Goal: Find specific page/section: Find specific page/section

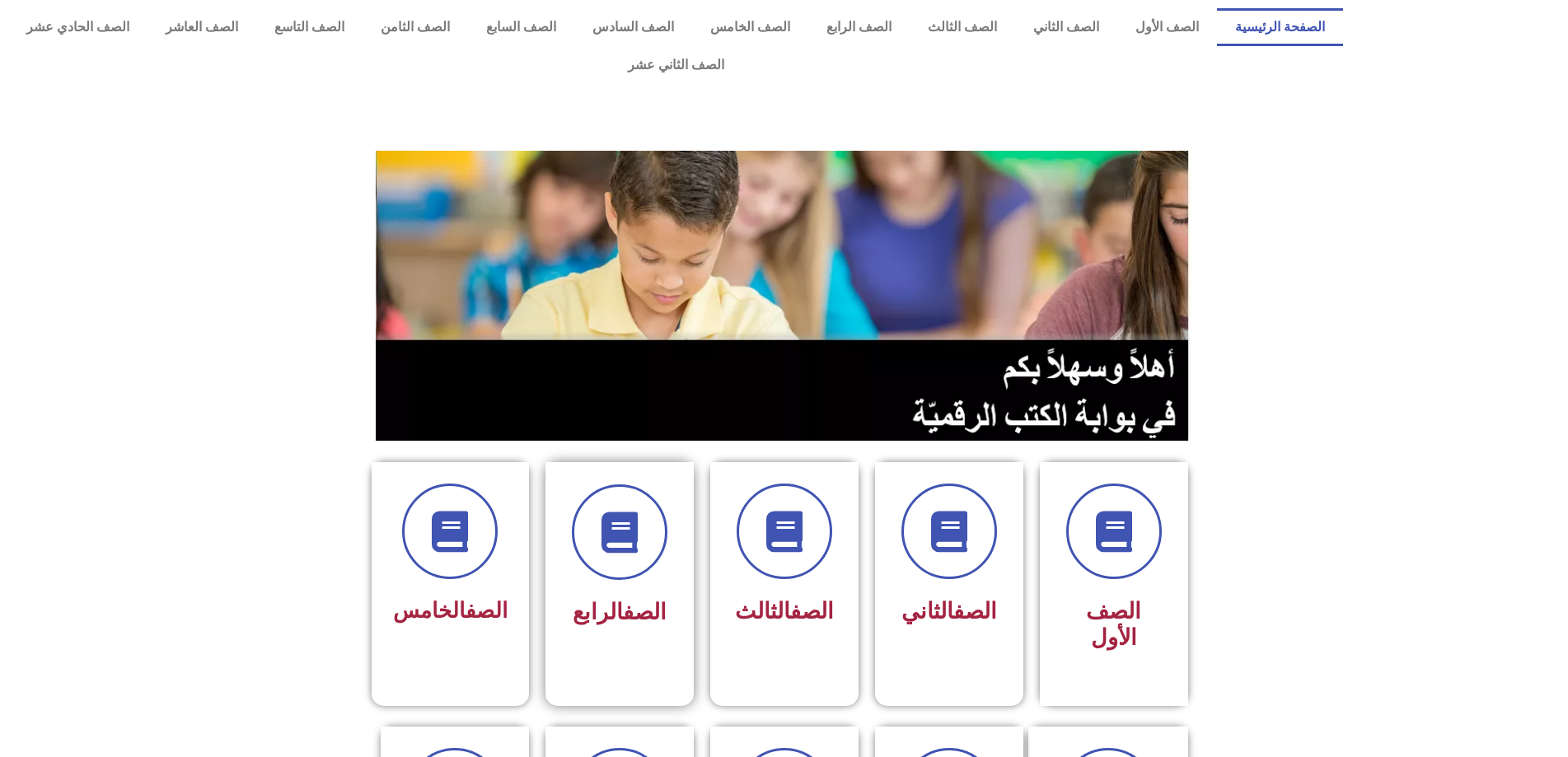
click at [570, 592] on div "الصف الرابع" at bounding box center [619, 612] width 104 height 41
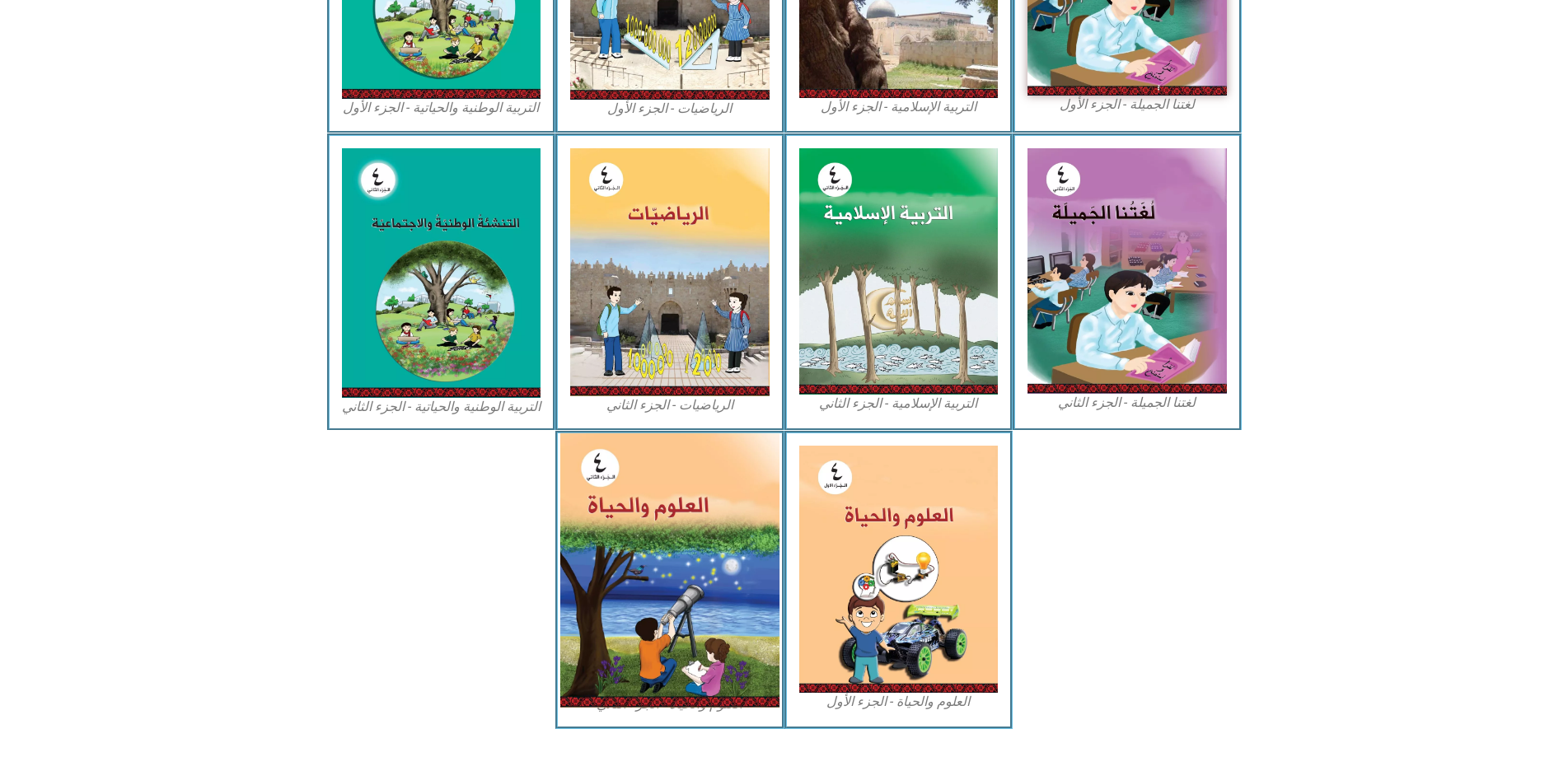
scroll to position [680, 0]
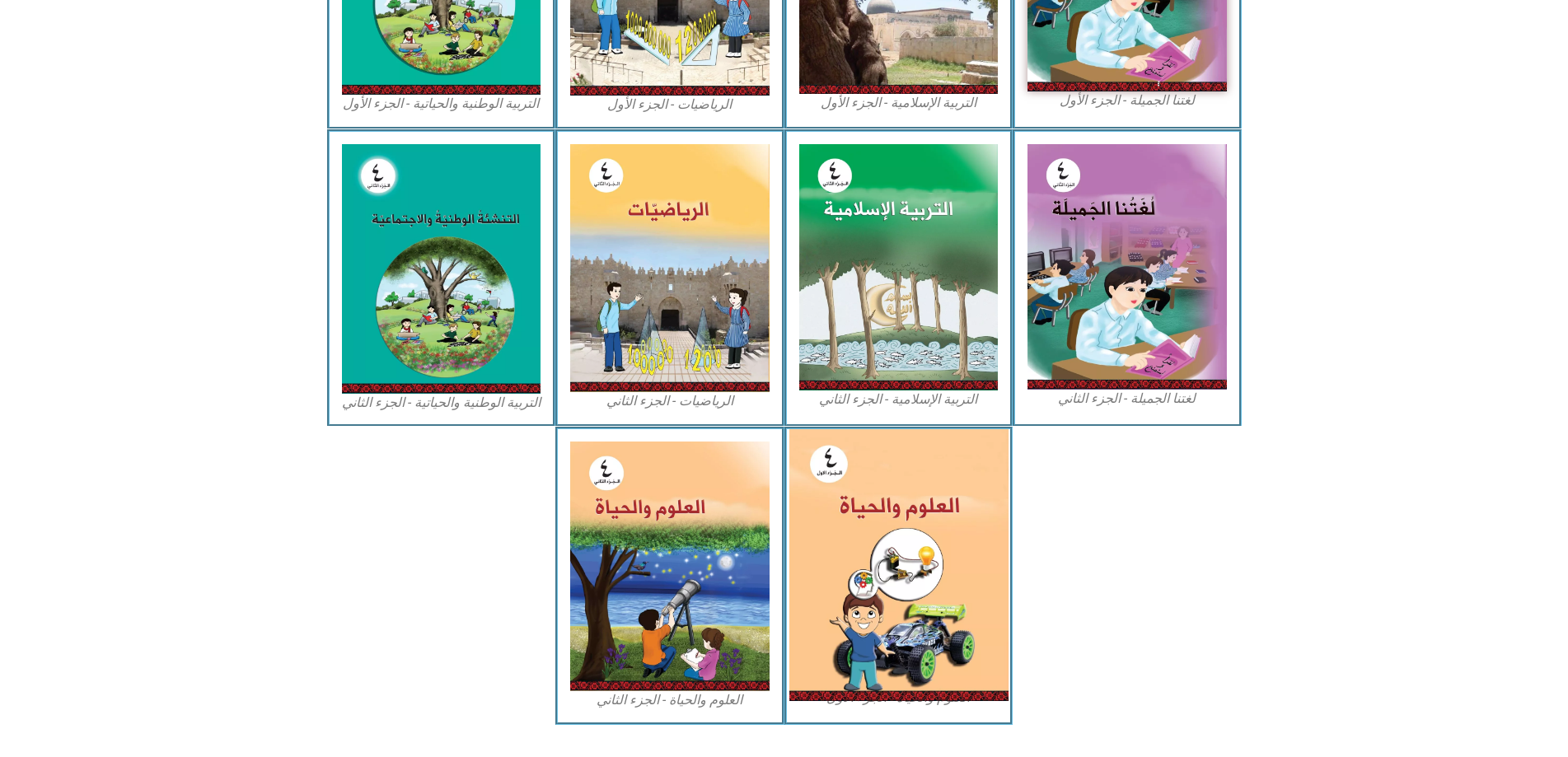
click at [882, 509] on img at bounding box center [897, 565] width 219 height 271
click at [908, 545] on img at bounding box center [897, 565] width 219 height 271
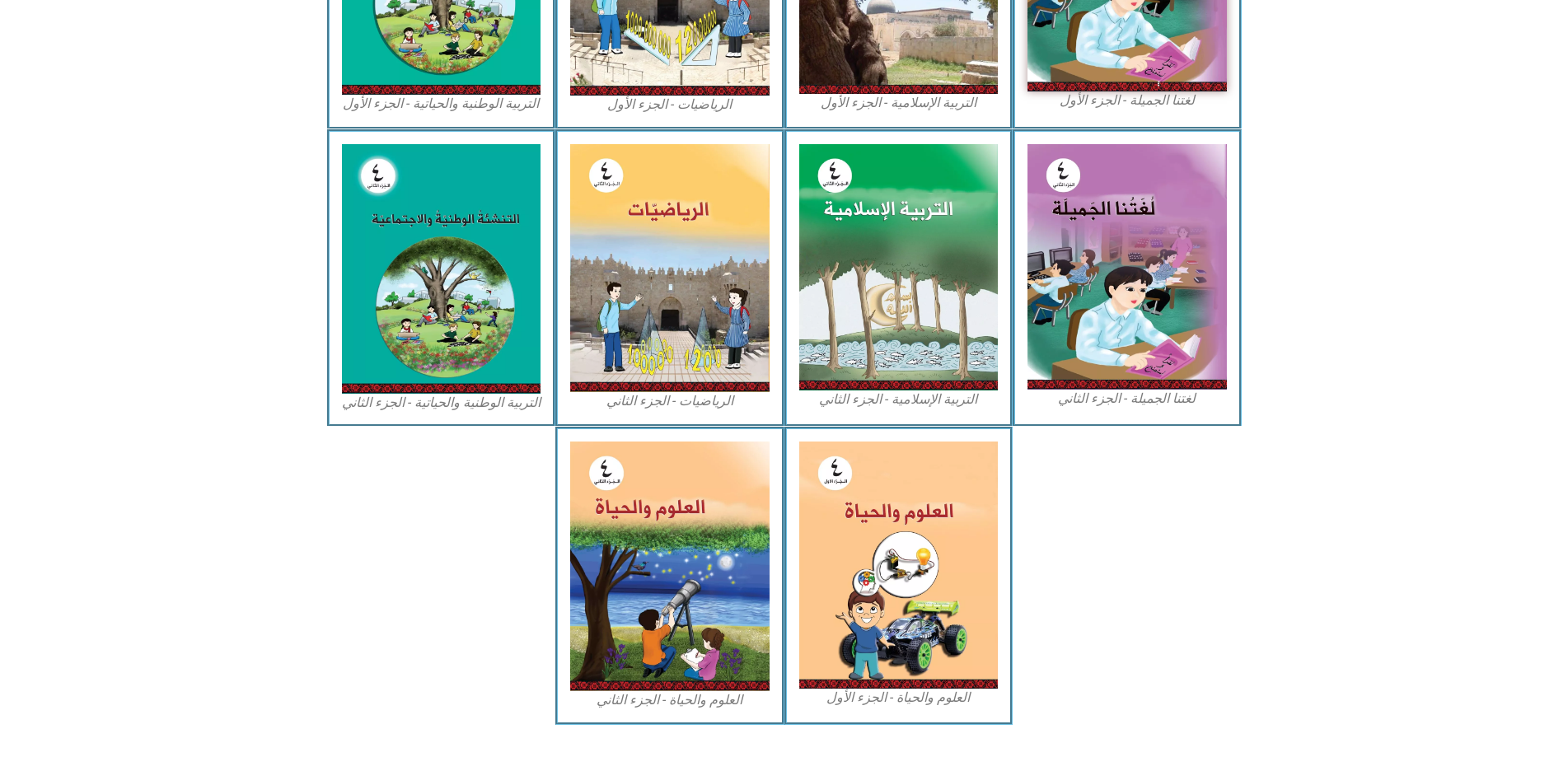
drag, startPoint x: 908, startPoint y: 545, endPoint x: 1036, endPoint y: 575, distance: 131.5
click at [1036, 575] on div at bounding box center [1126, 575] width 229 height 297
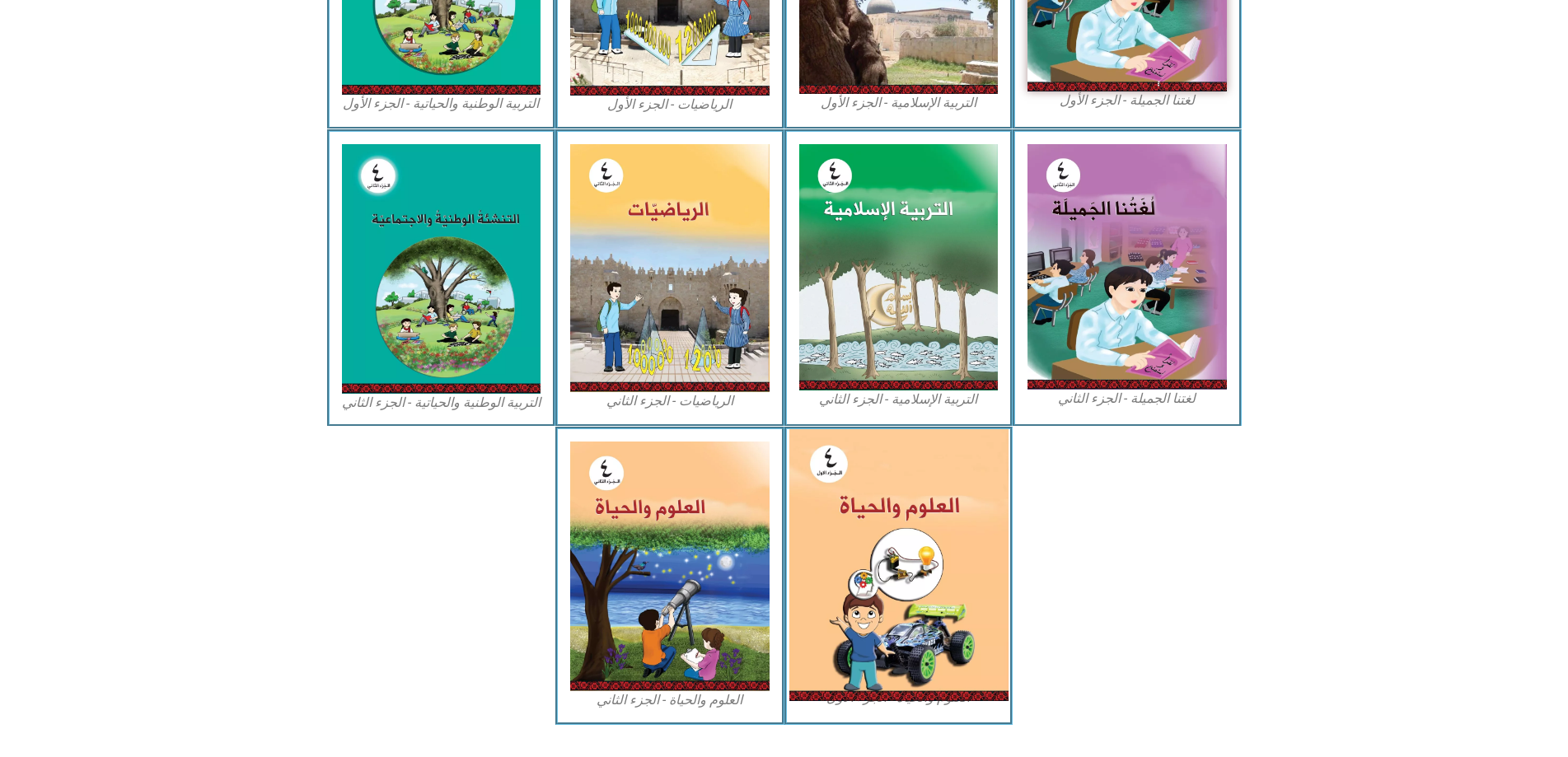
click at [933, 580] on img at bounding box center [897, 565] width 219 height 271
click at [820, 588] on img at bounding box center [897, 565] width 219 height 271
click at [829, 501] on img at bounding box center [897, 565] width 219 height 271
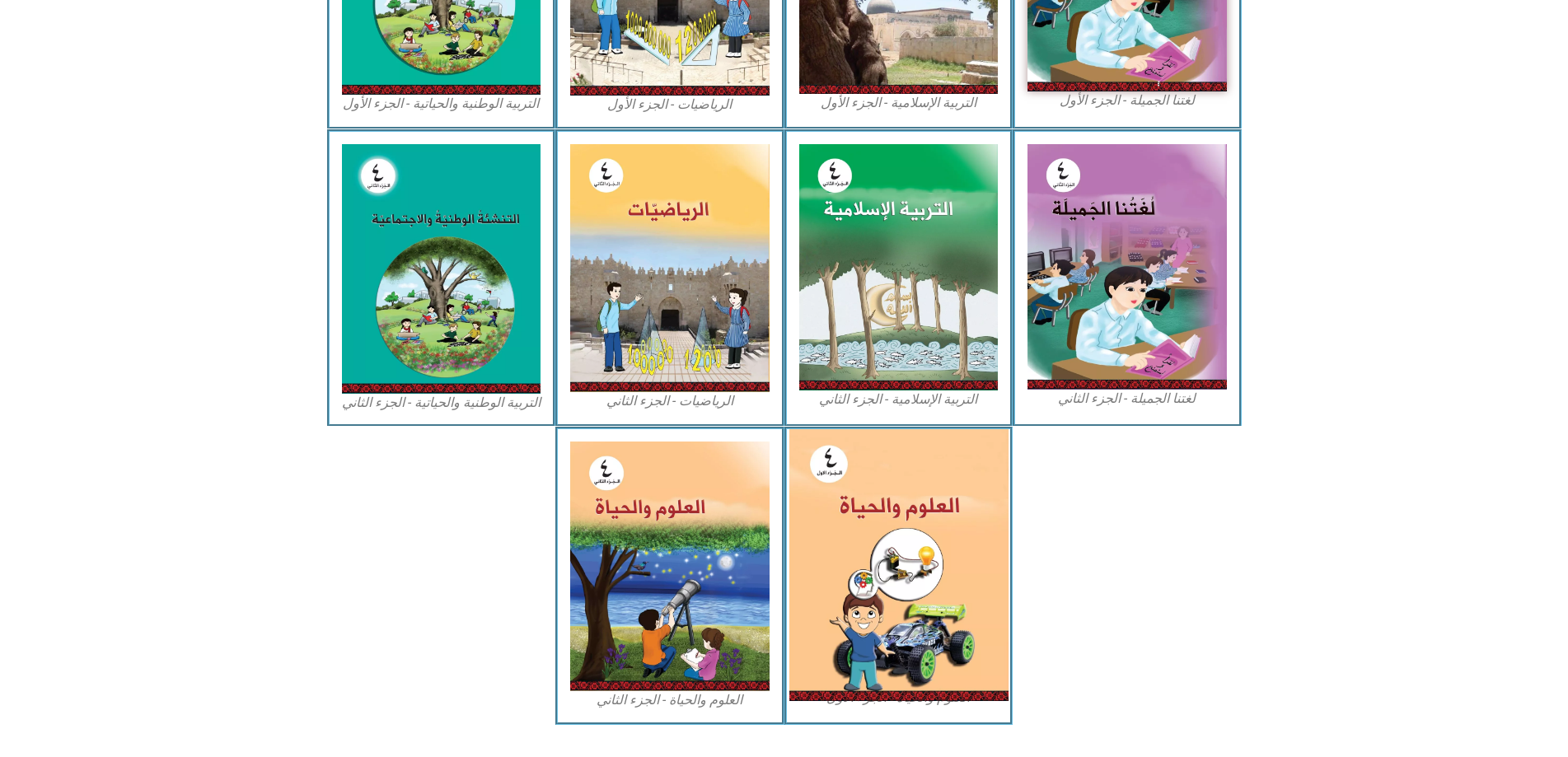
click at [924, 509] on img at bounding box center [897, 565] width 219 height 271
click at [896, 461] on img at bounding box center [897, 565] width 219 height 271
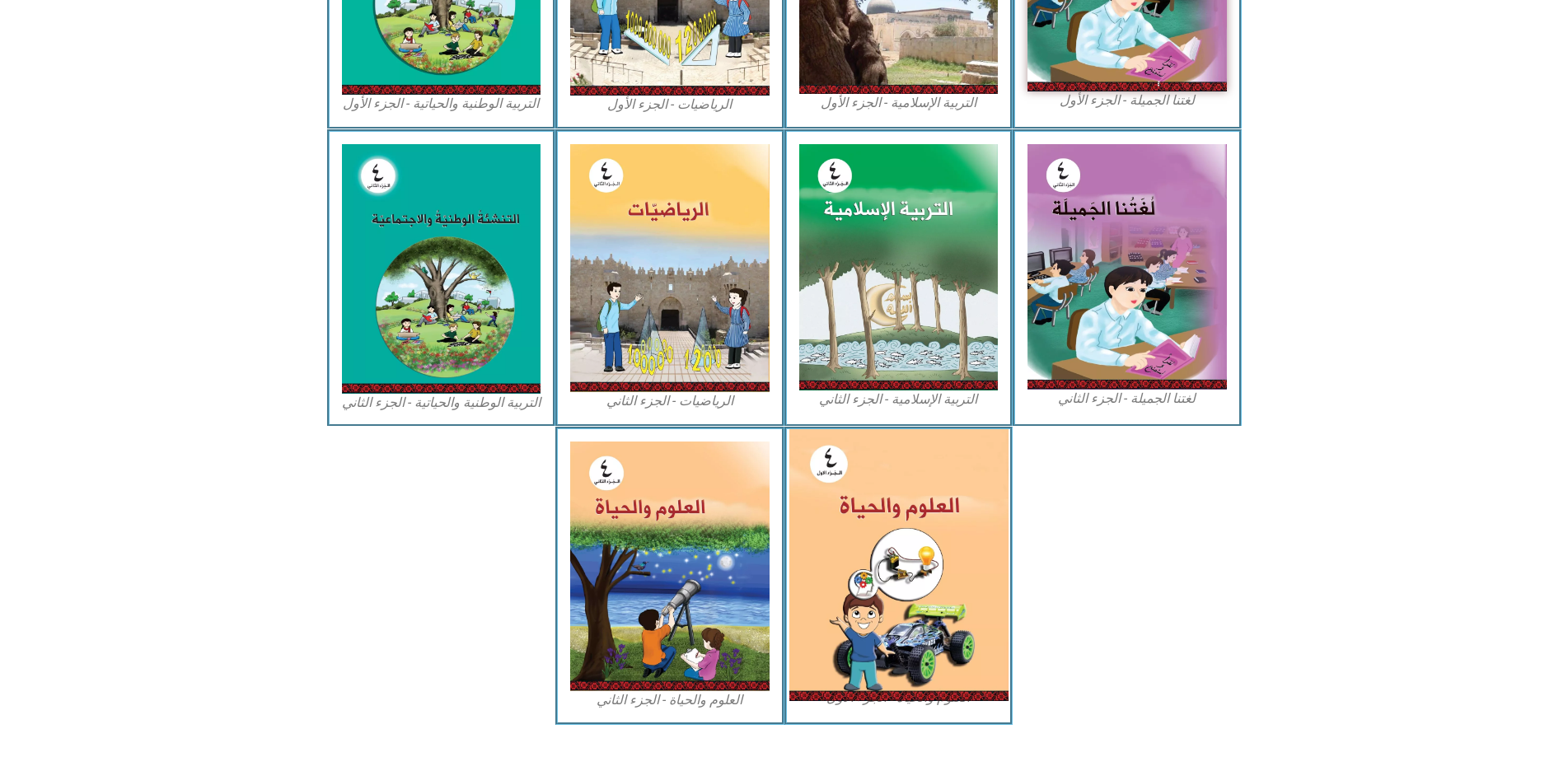
click at [896, 461] on img at bounding box center [897, 565] width 219 height 271
click at [890, 458] on img at bounding box center [897, 565] width 219 height 271
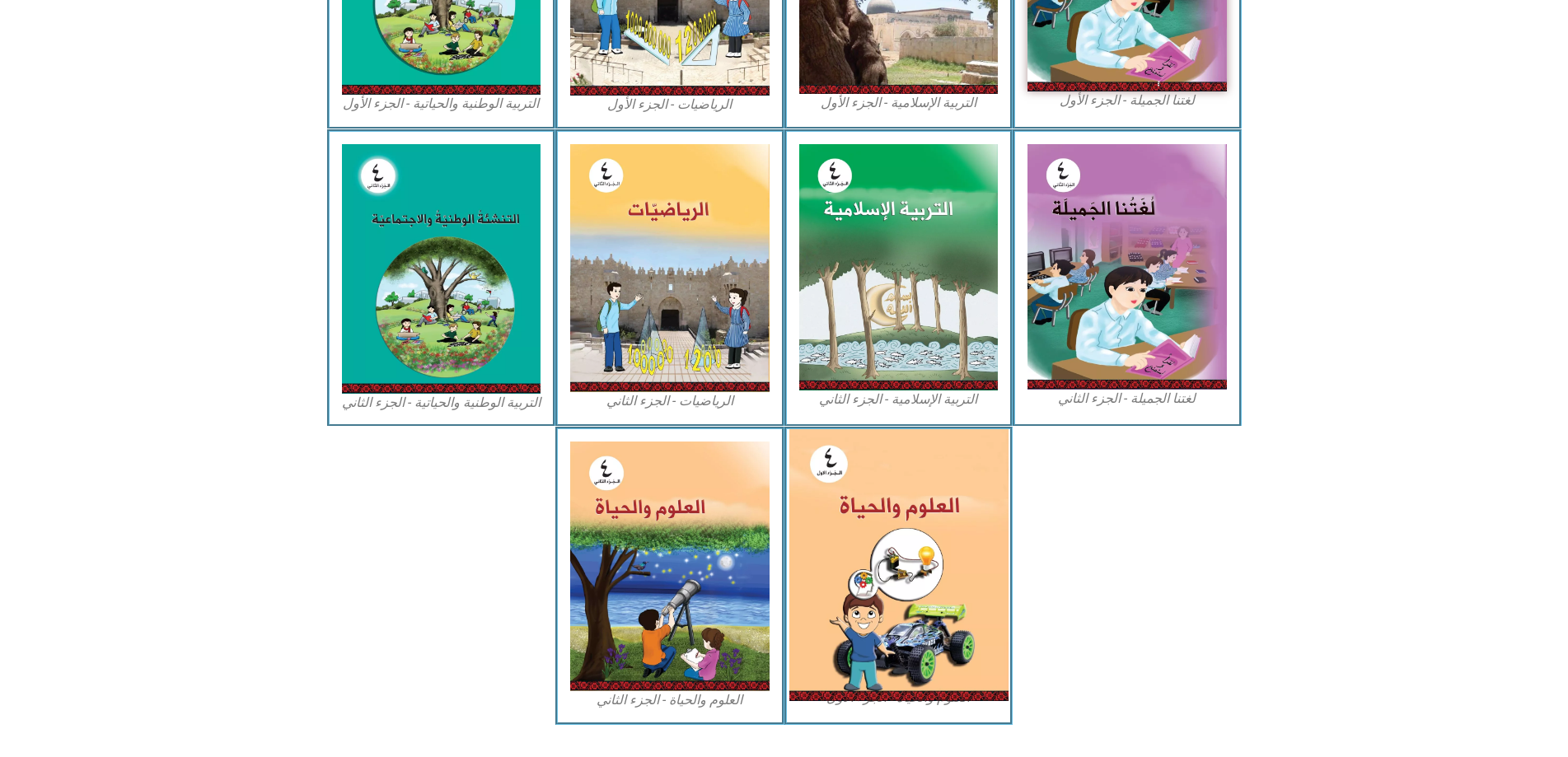
click at [890, 458] on img at bounding box center [897, 565] width 219 height 271
click at [920, 534] on img at bounding box center [897, 565] width 219 height 271
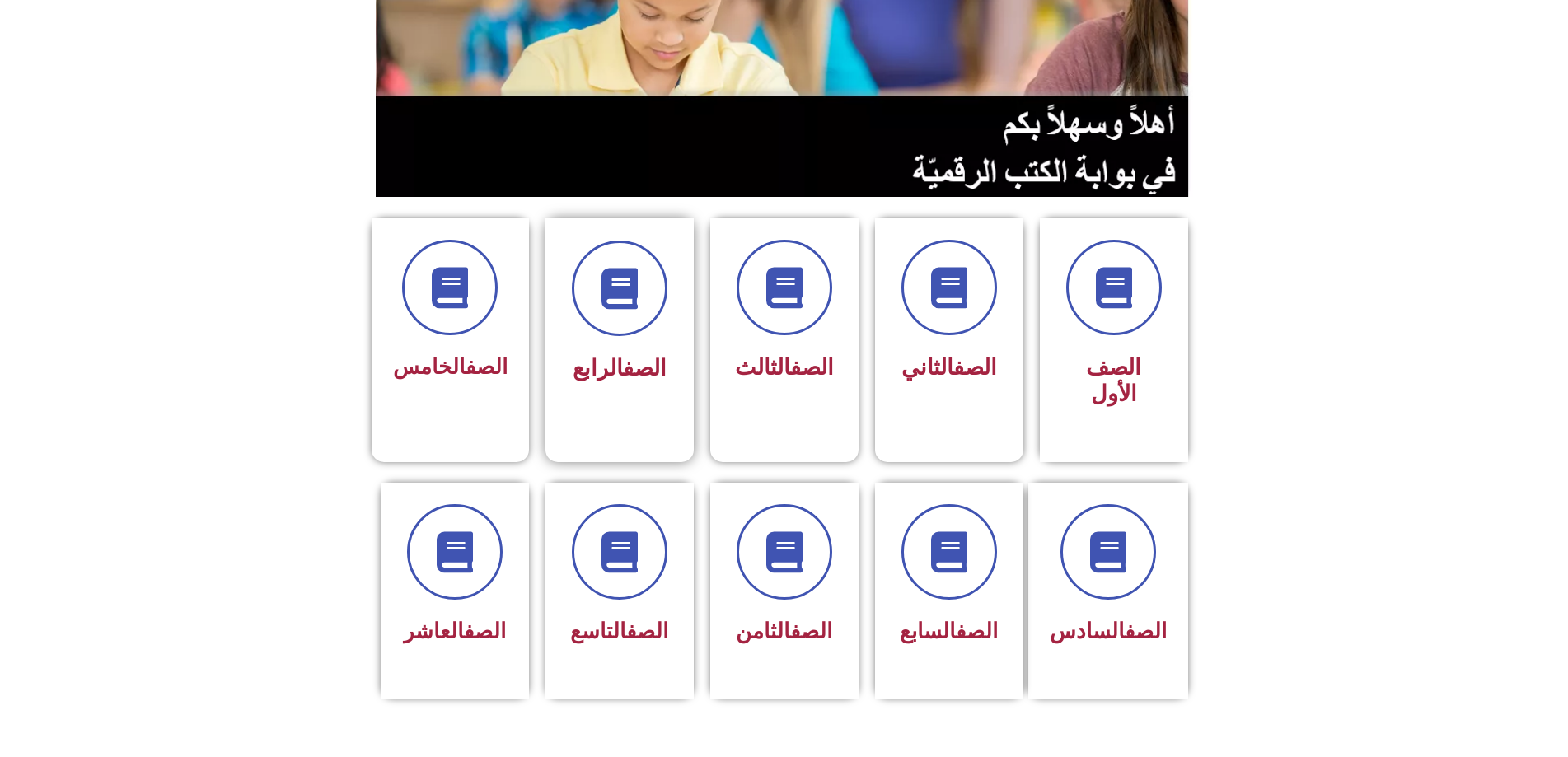
scroll to position [247, 0]
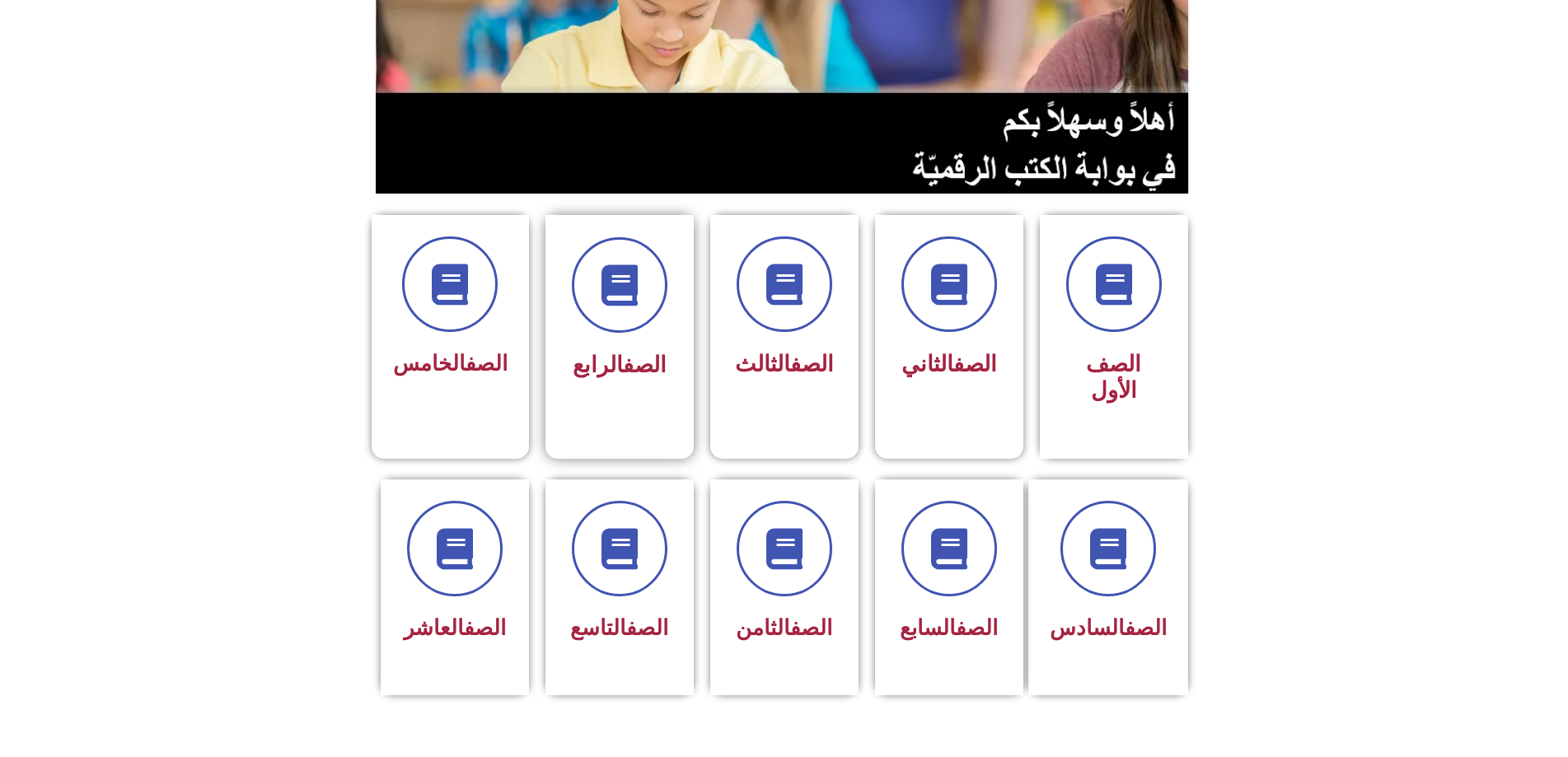
click at [592, 351] on span "الصف الرابع" at bounding box center [619, 365] width 94 height 27
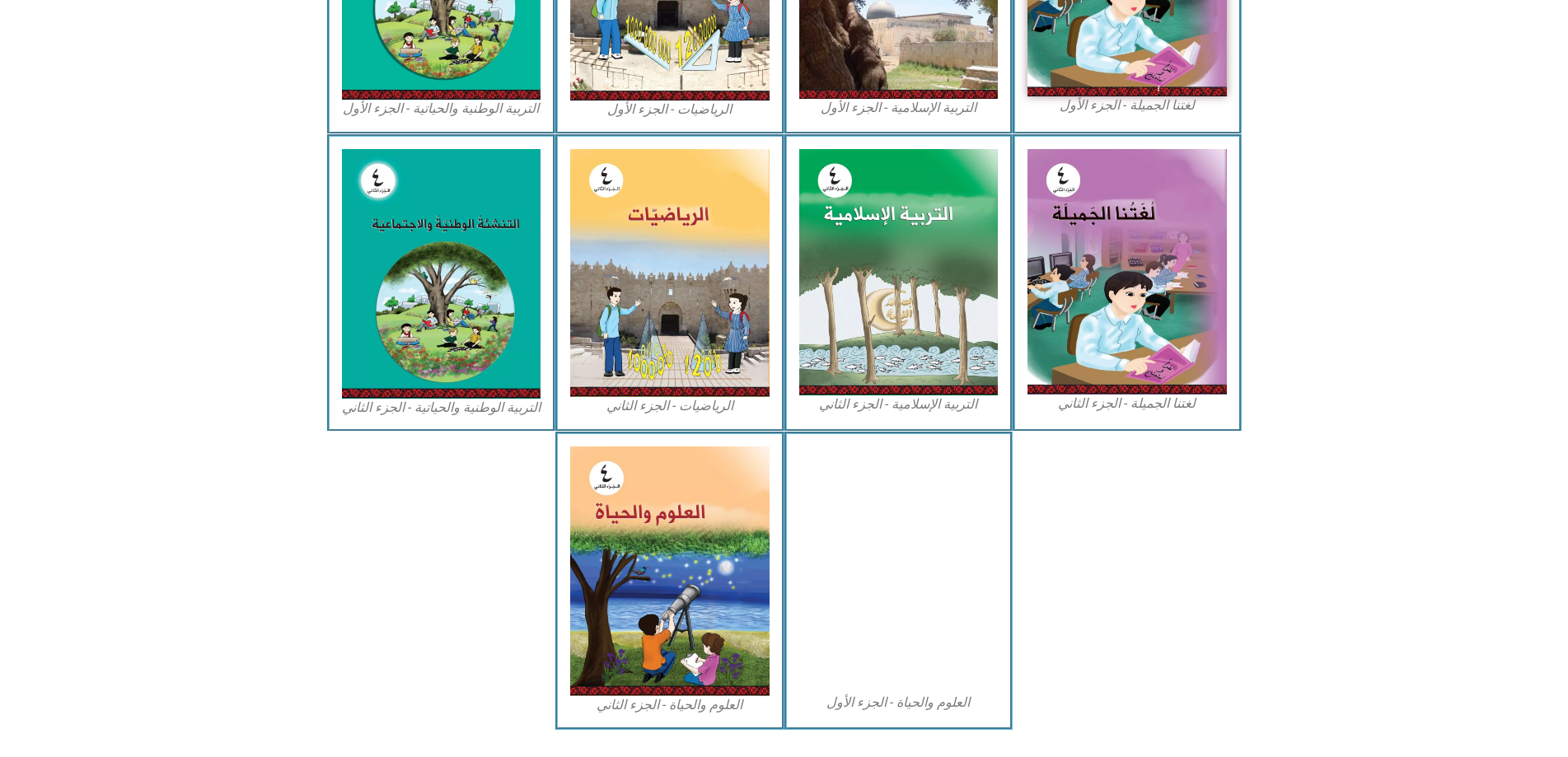
scroll to position [680, 0]
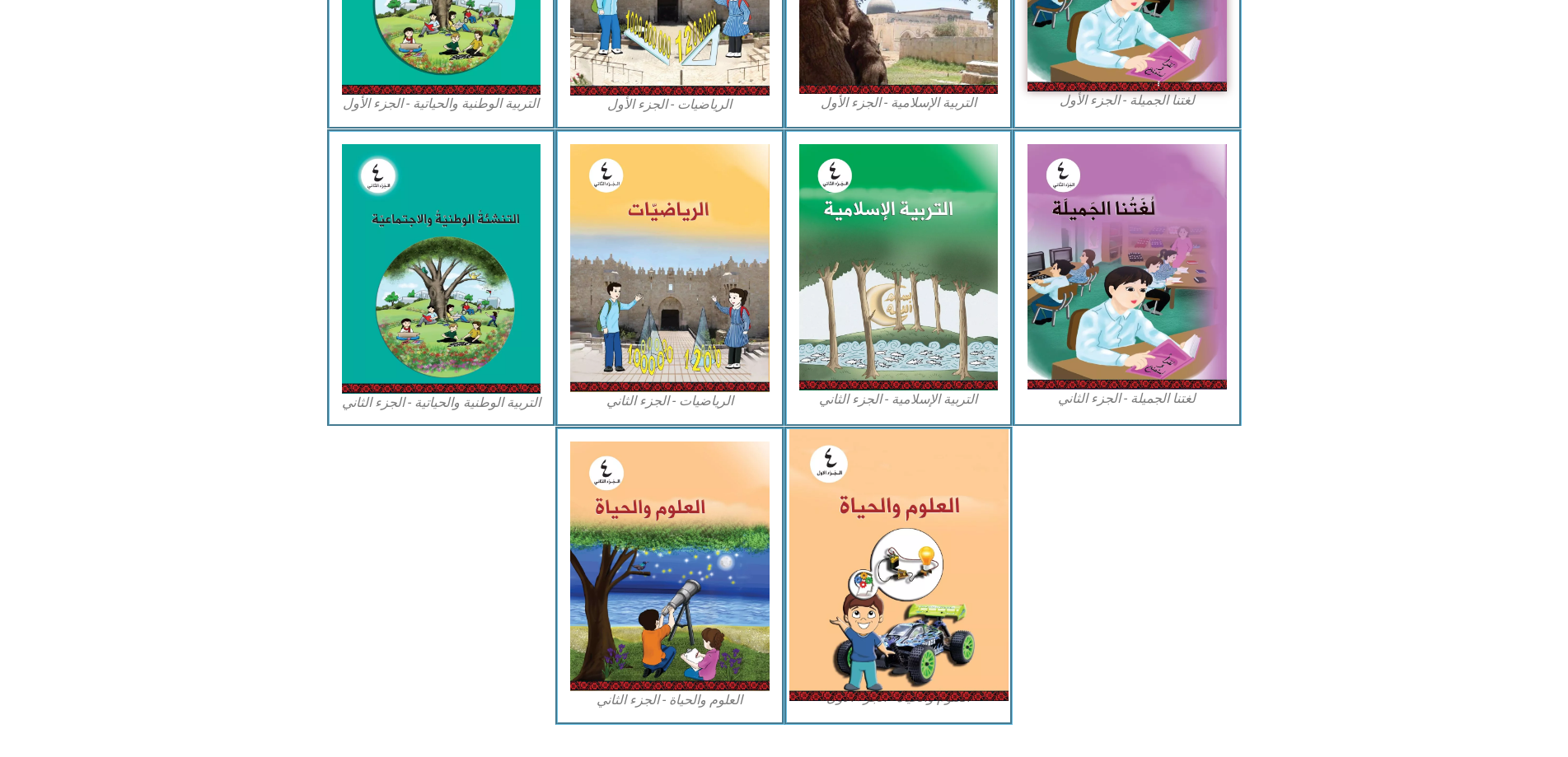
click at [861, 571] on img at bounding box center [897, 565] width 219 height 271
click at [798, 429] on img at bounding box center [897, 565] width 219 height 271
click at [911, 499] on img at bounding box center [897, 565] width 219 height 271
click at [919, 584] on img at bounding box center [897, 565] width 219 height 271
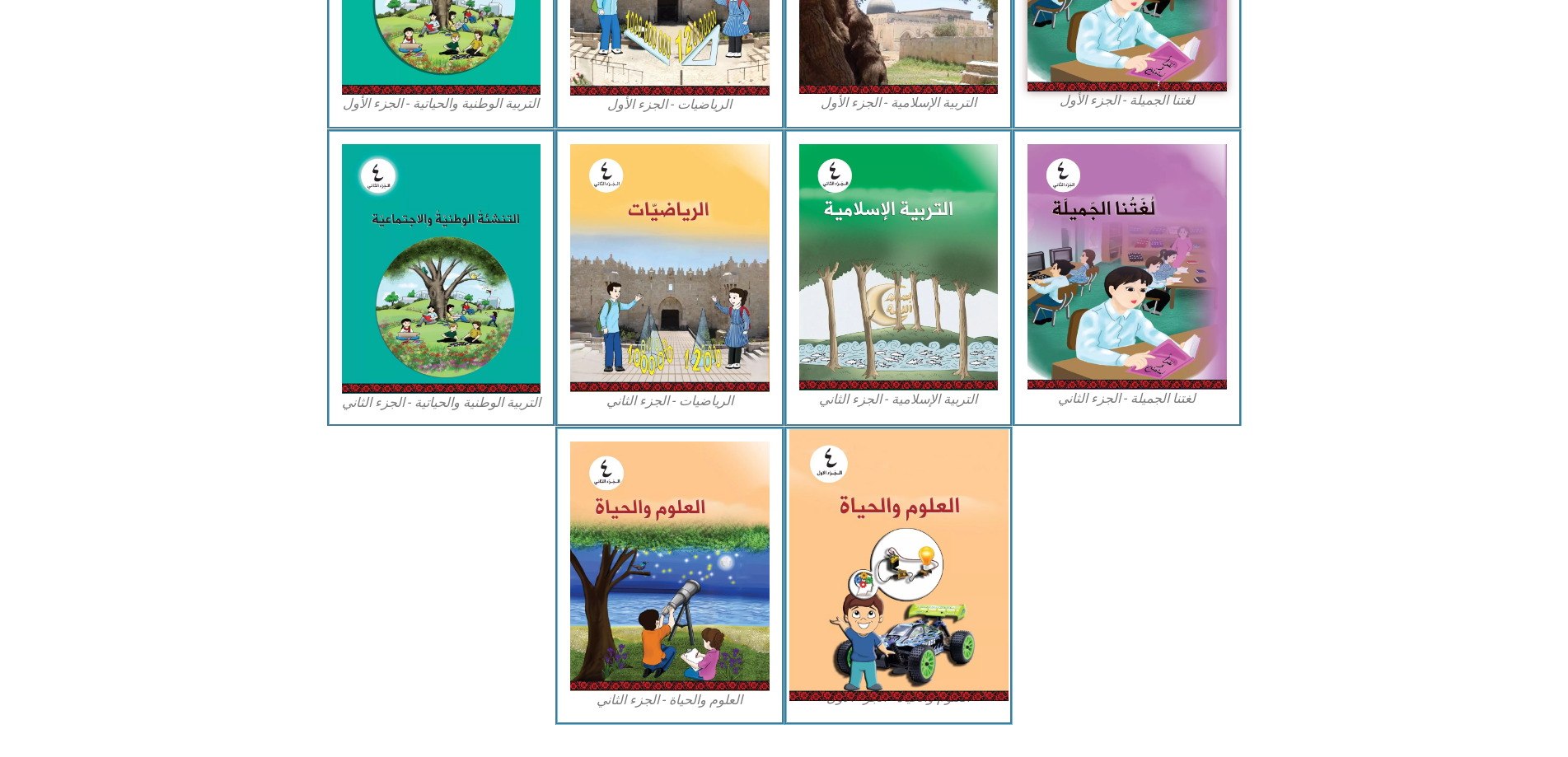
click at [919, 584] on img at bounding box center [897, 565] width 219 height 271
click at [911, 565] on img at bounding box center [897, 565] width 219 height 271
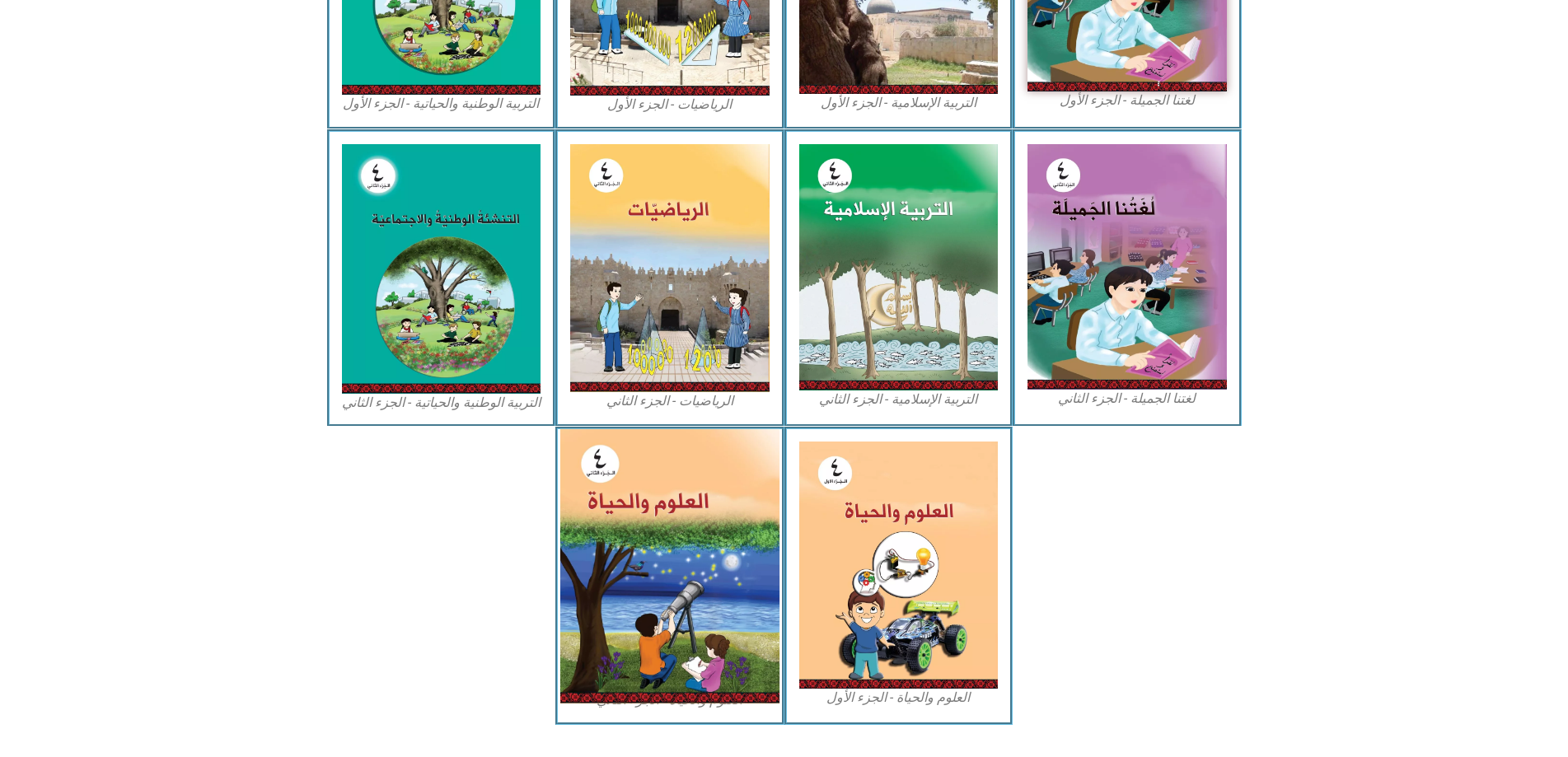
click at [662, 525] on img at bounding box center [669, 565] width 219 height 274
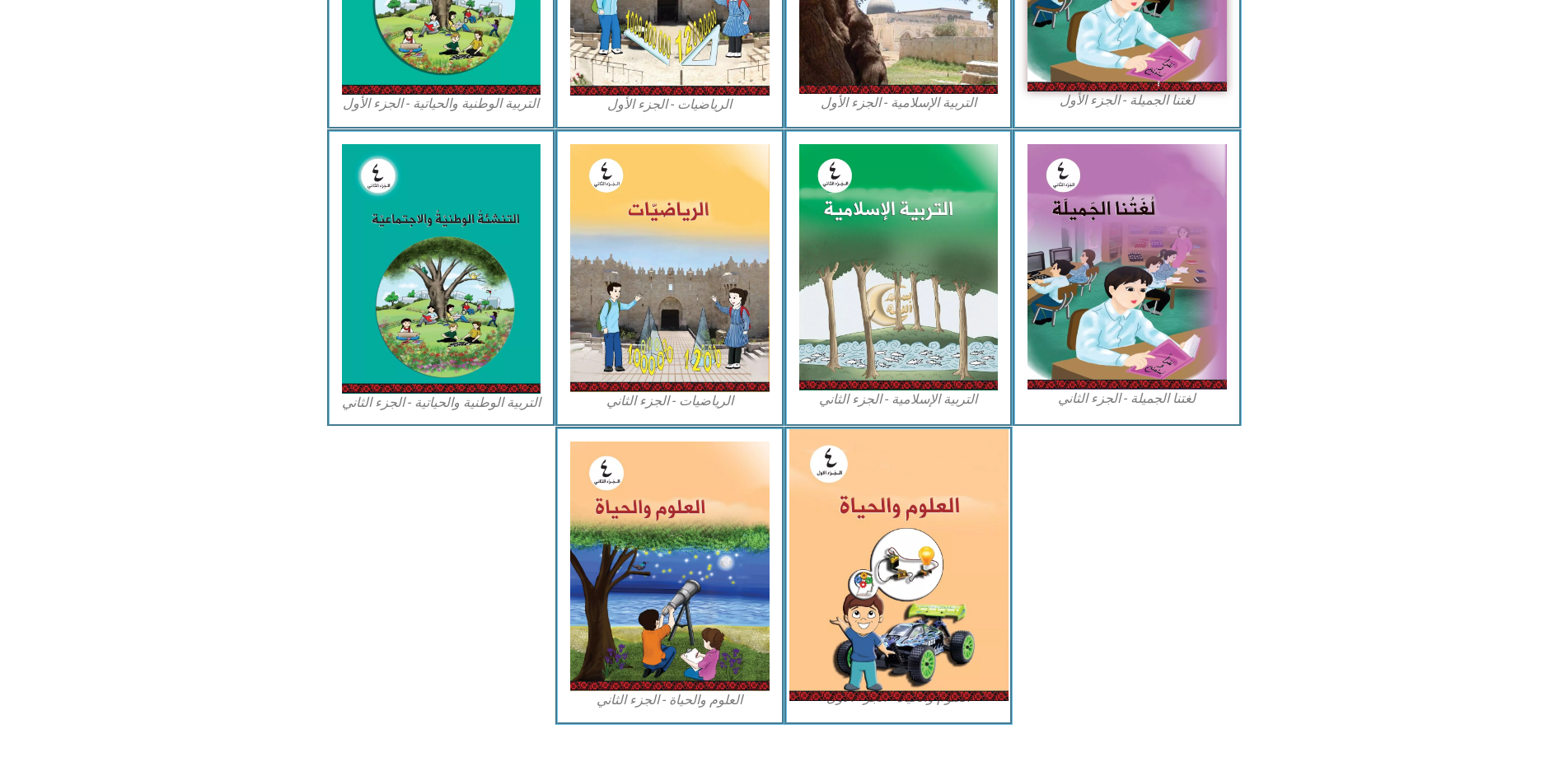
click at [854, 491] on img at bounding box center [897, 565] width 219 height 271
click at [824, 466] on img at bounding box center [897, 565] width 219 height 271
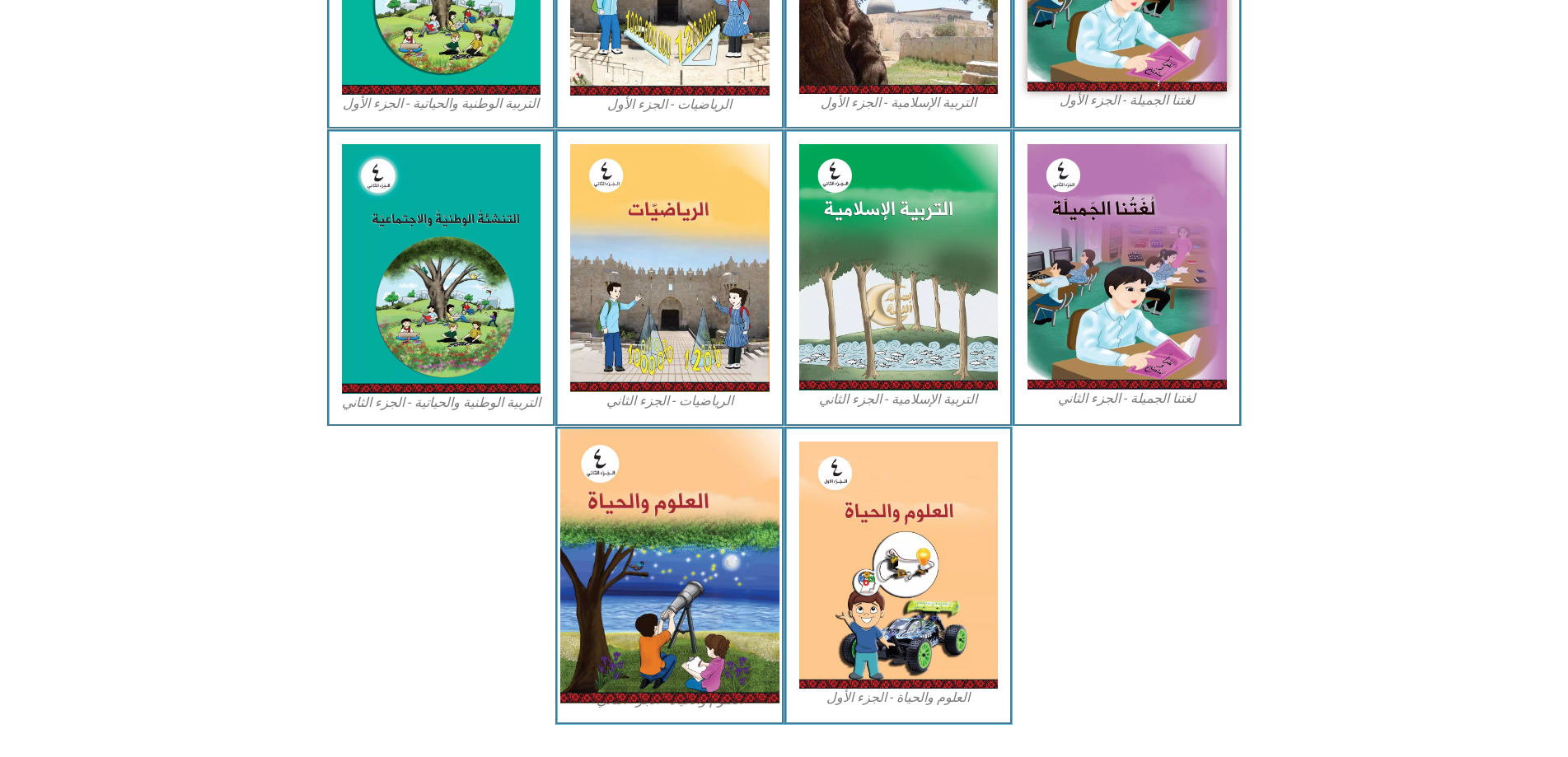
click at [615, 536] on img at bounding box center [669, 565] width 219 height 274
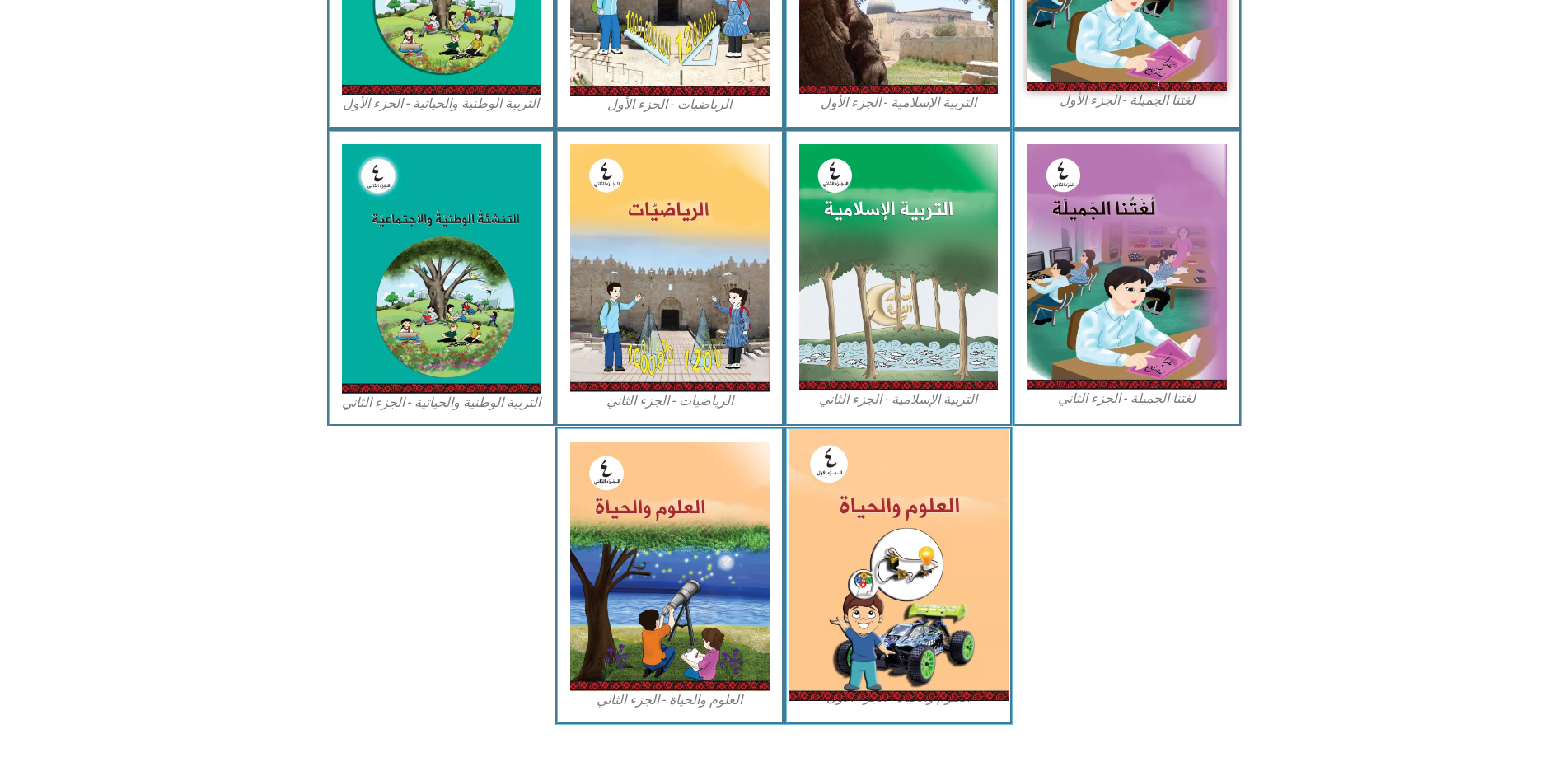
click at [911, 555] on img at bounding box center [897, 565] width 219 height 271
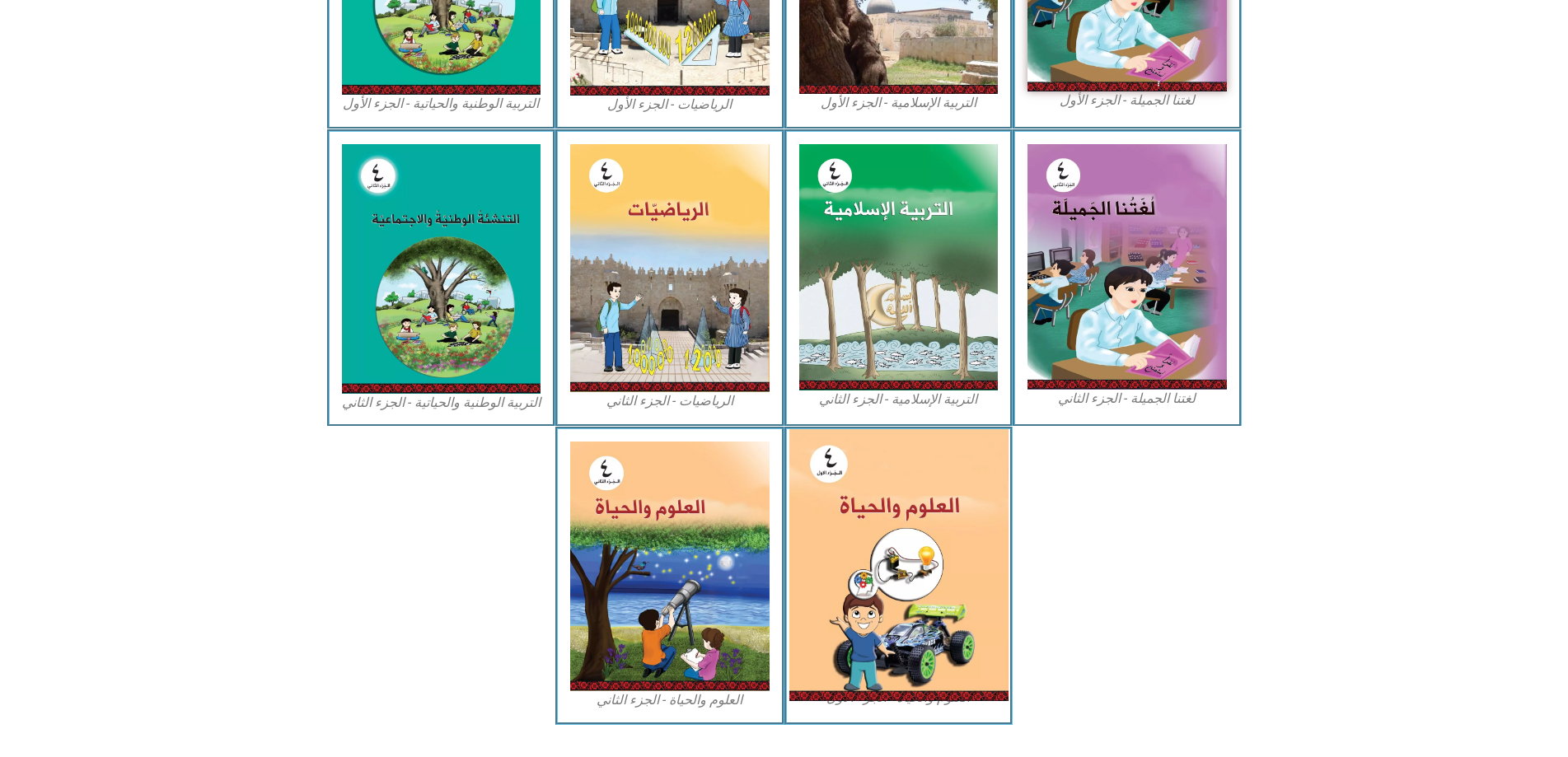
click at [911, 555] on img at bounding box center [897, 565] width 219 height 271
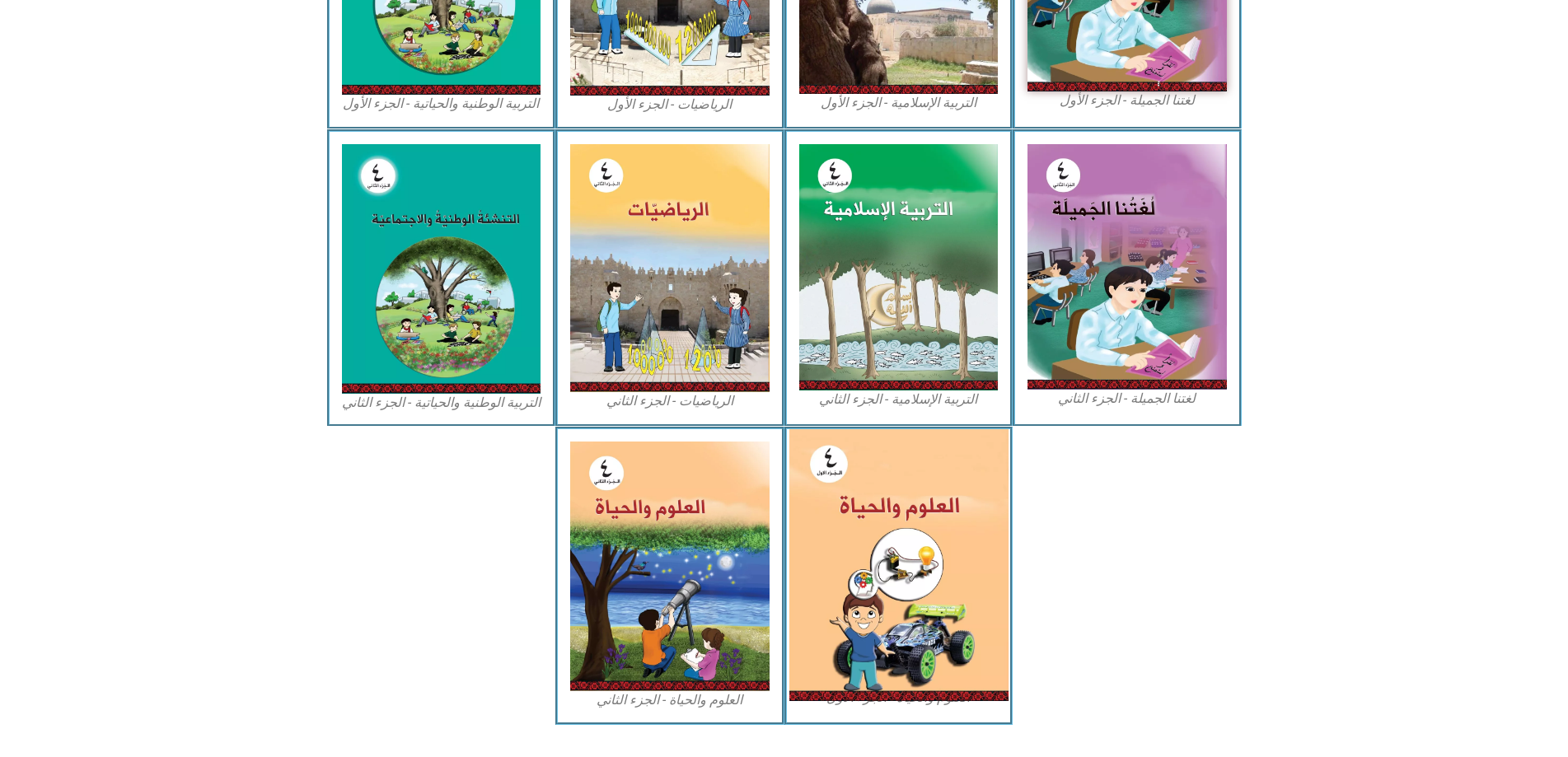
click at [911, 555] on img at bounding box center [897, 565] width 219 height 271
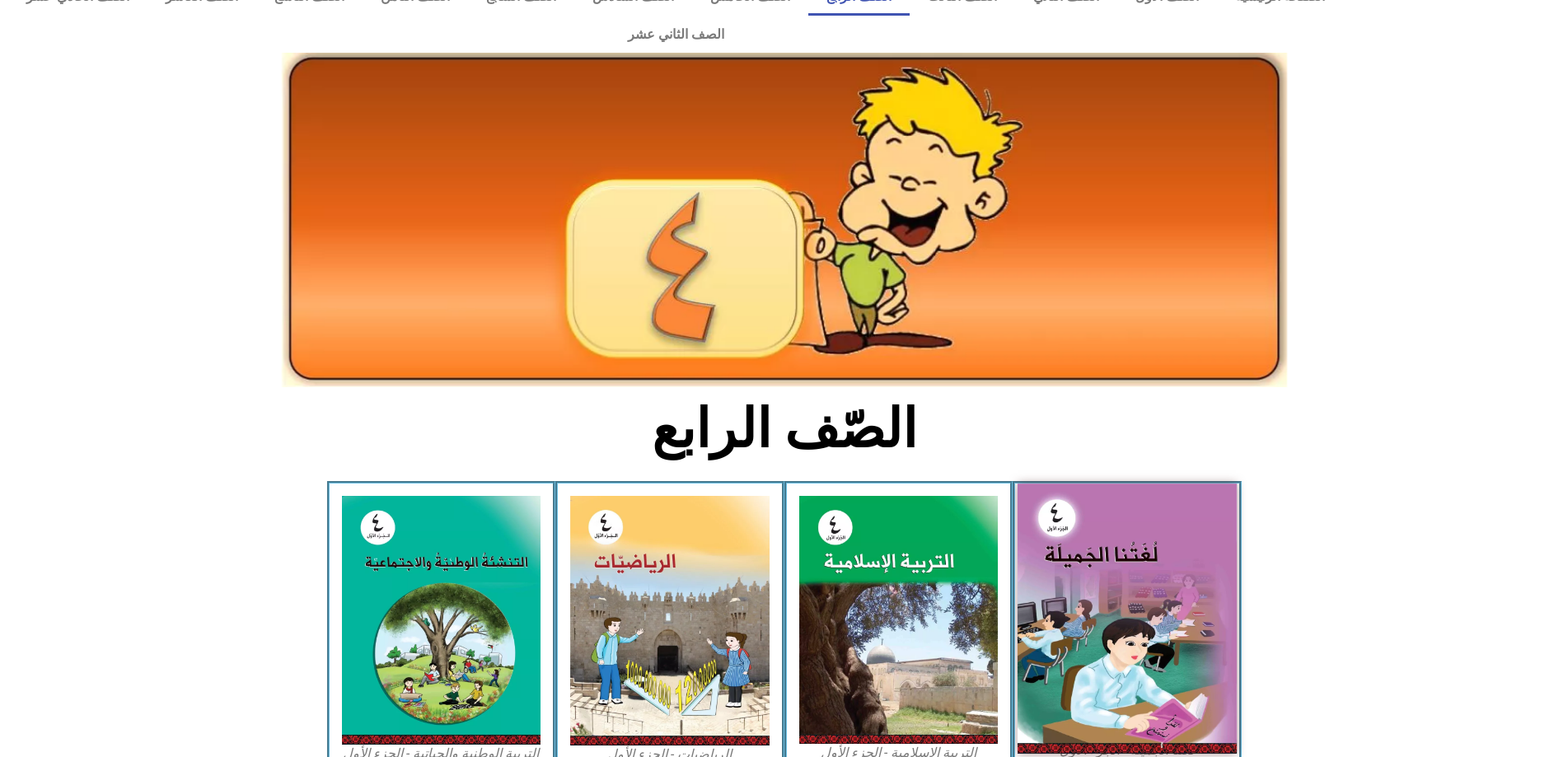
scroll to position [0, 0]
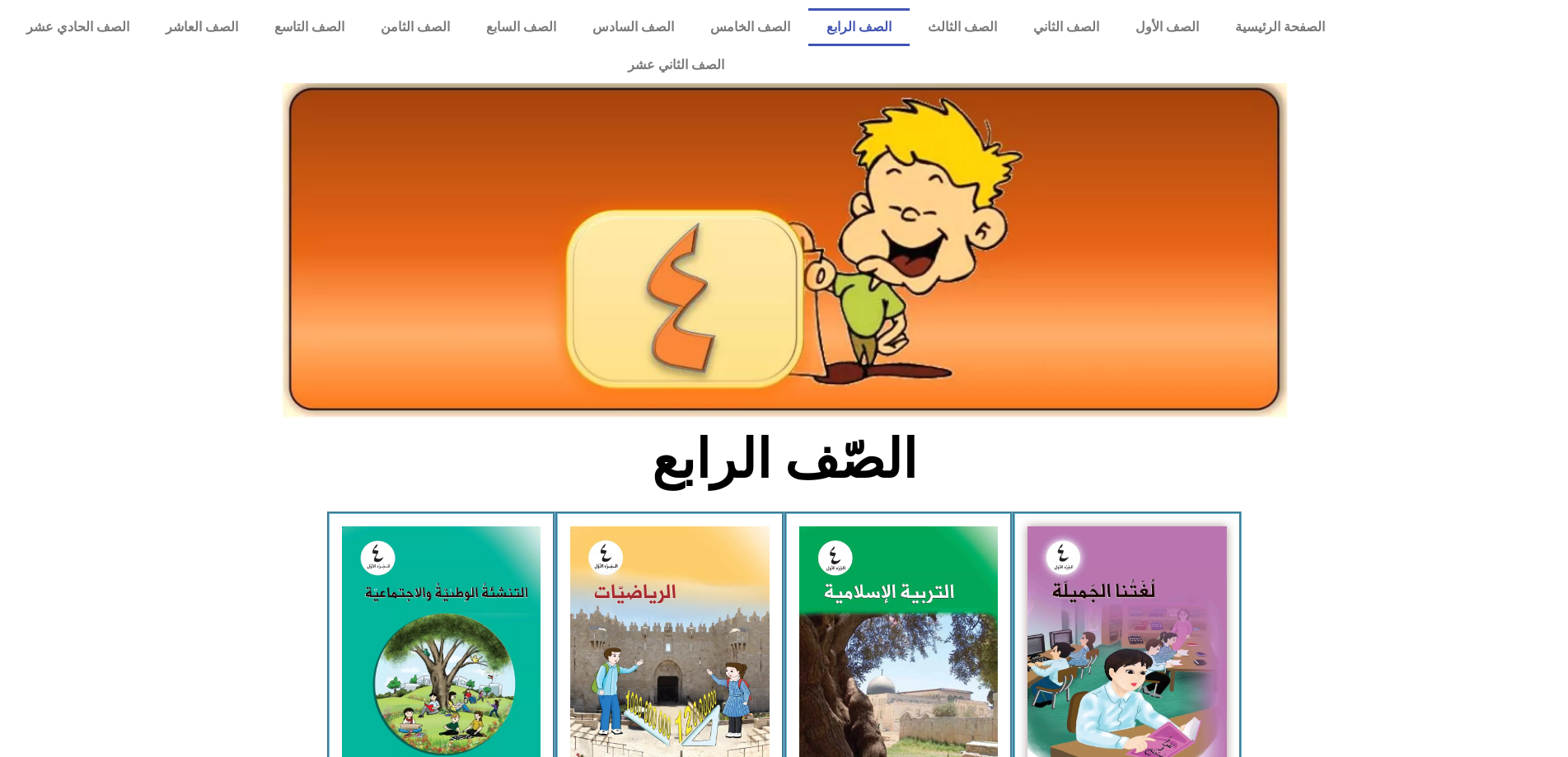
click at [1046, 229] on img at bounding box center [784, 251] width 1006 height 335
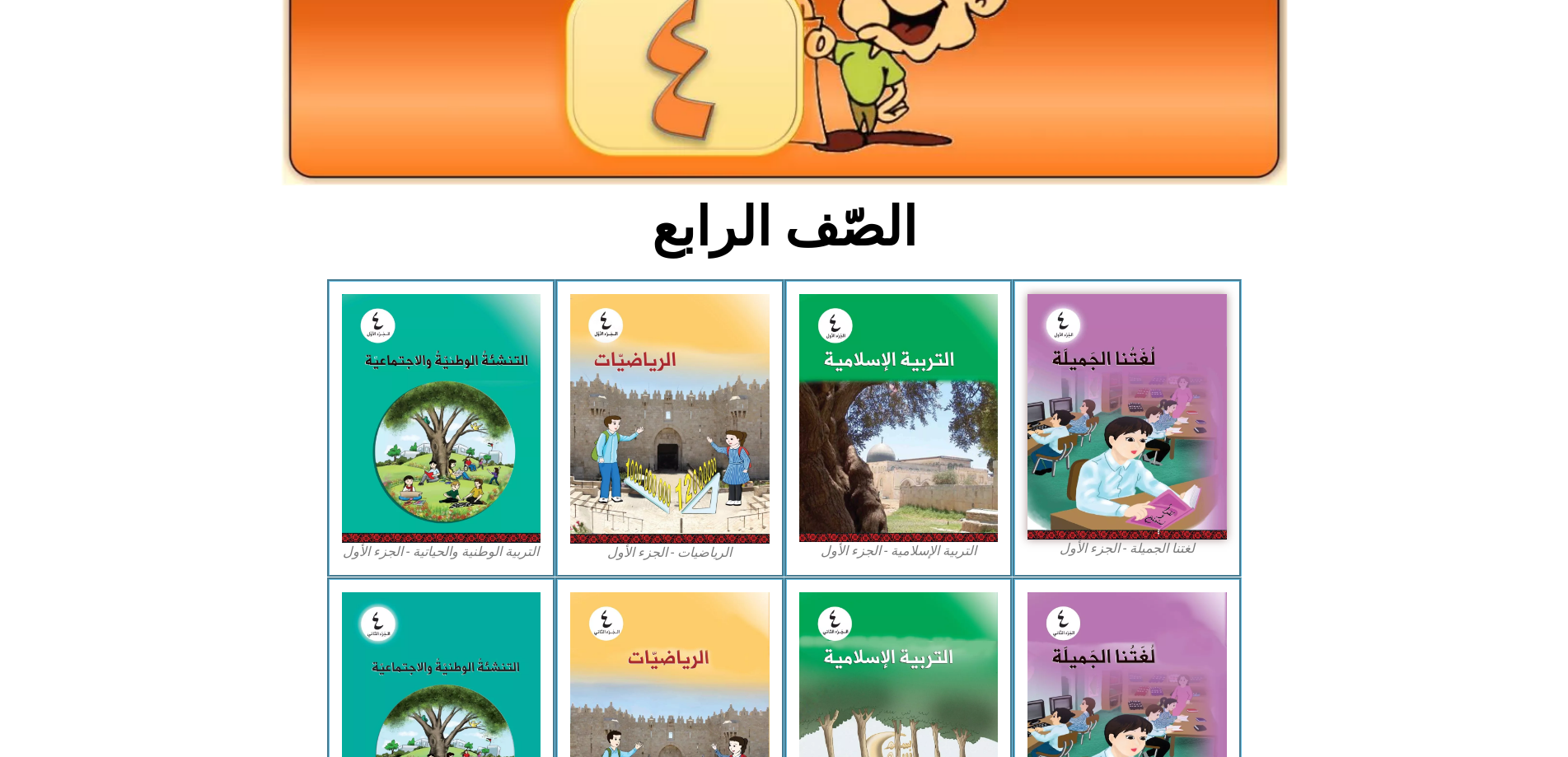
scroll to position [411, 0]
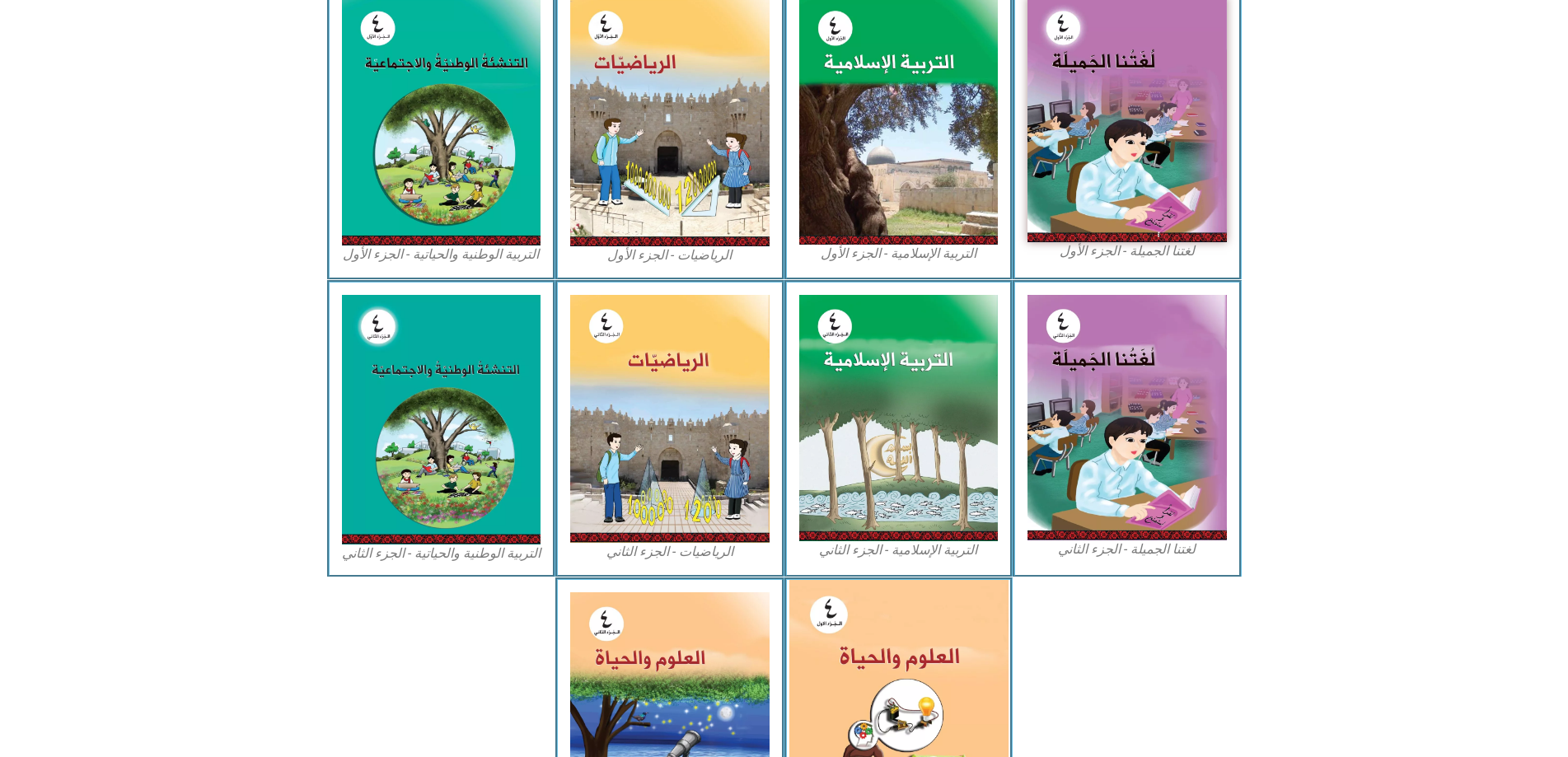
scroll to position [599, 0]
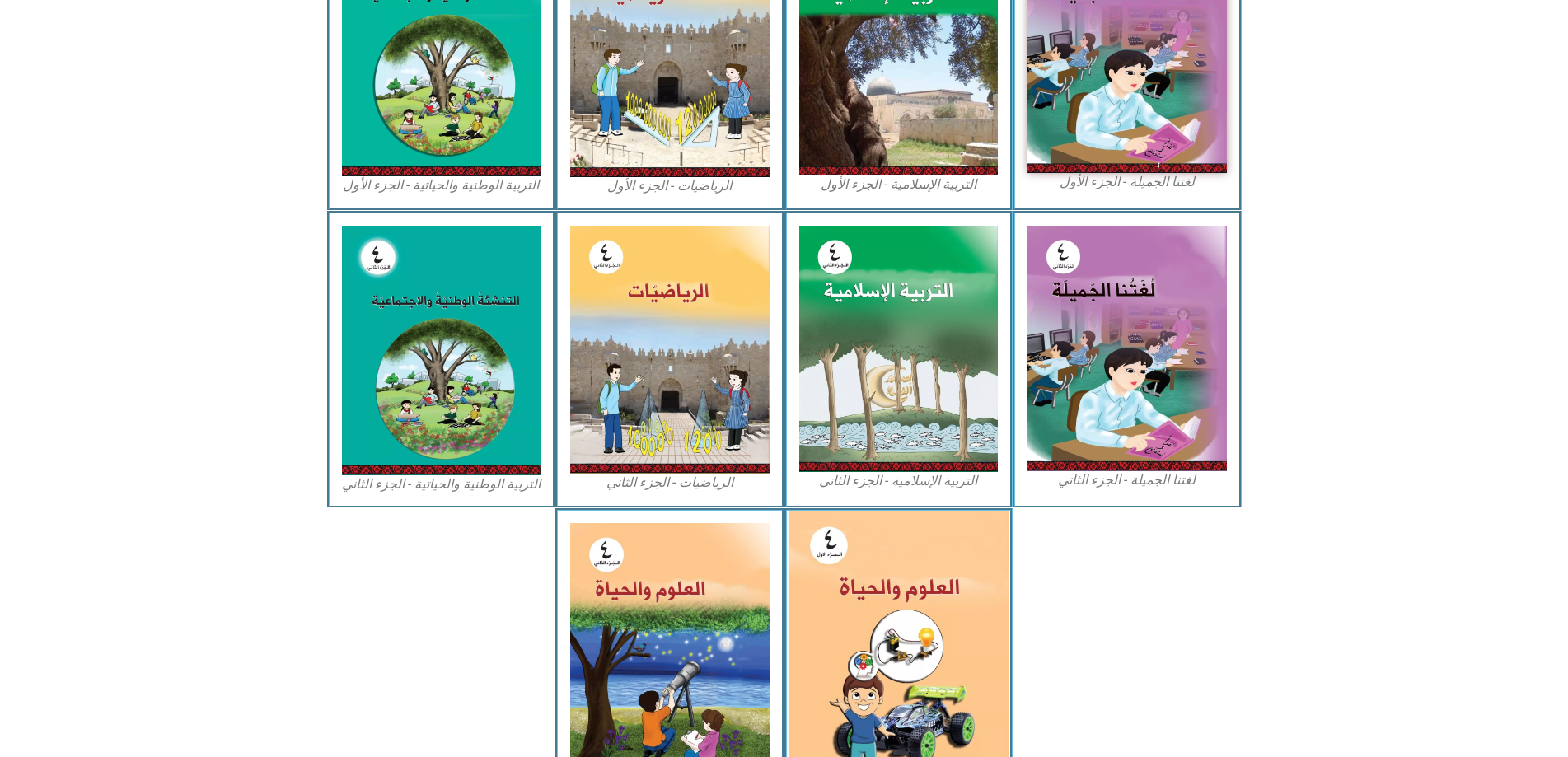
click at [831, 527] on img at bounding box center [897, 646] width 219 height 271
click at [927, 510] on img at bounding box center [897, 646] width 219 height 271
click at [911, 572] on img at bounding box center [897, 646] width 219 height 271
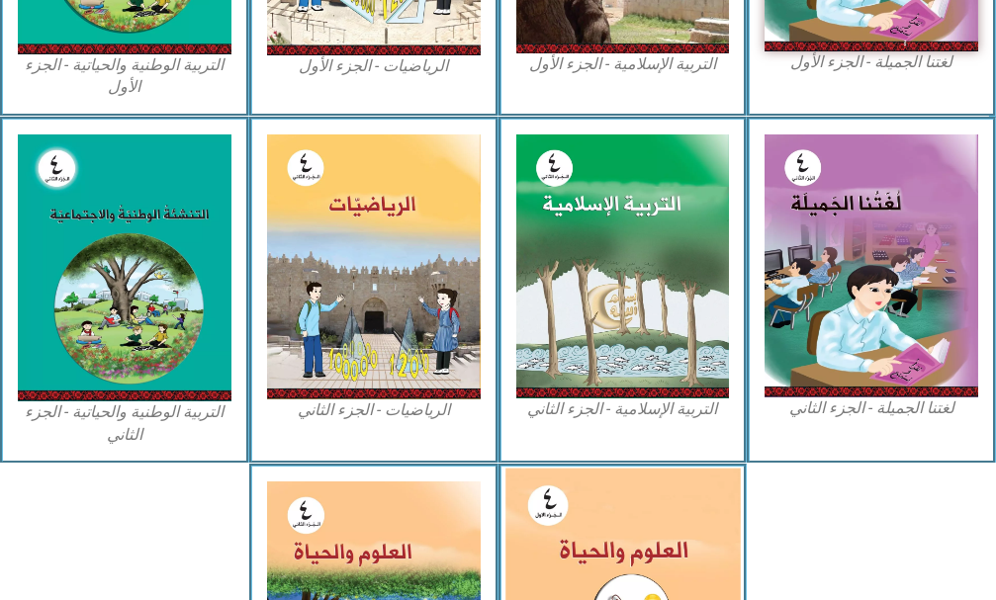
scroll to position [1037, 0]
